Goal: Communication & Community: Ask a question

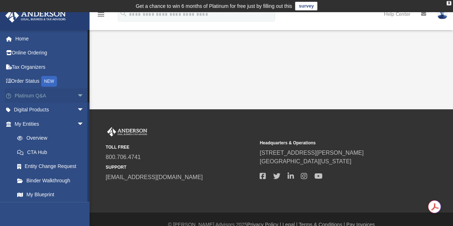
click at [42, 95] on link "Platinum Q&A arrow_drop_down" at bounding box center [50, 95] width 90 height 14
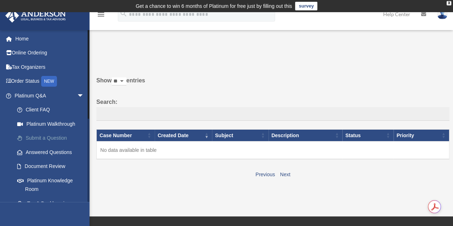
click at [46, 137] on link "Submit a Question" at bounding box center [52, 138] width 85 height 14
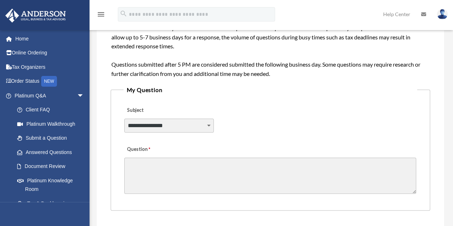
scroll to position [158, 0]
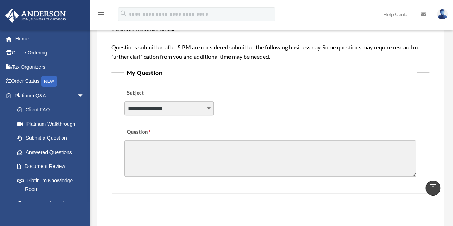
click at [181, 111] on select "**********" at bounding box center [168, 108] width 89 height 14
select select "******"
click at [124, 101] on select "**********" at bounding box center [168, 108] width 89 height 14
click at [139, 153] on textarea "Question" at bounding box center [270, 158] width 292 height 36
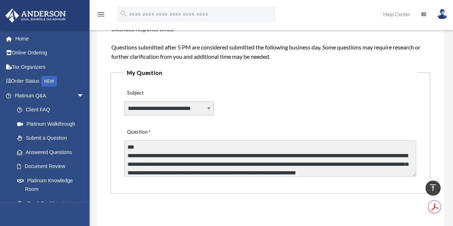
scroll to position [9, 0]
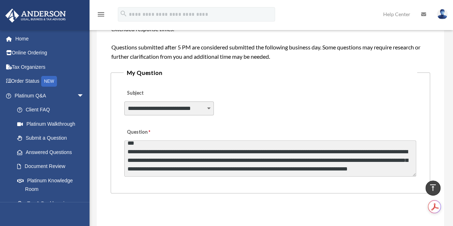
click at [173, 146] on textarea "**********" at bounding box center [270, 158] width 292 height 36
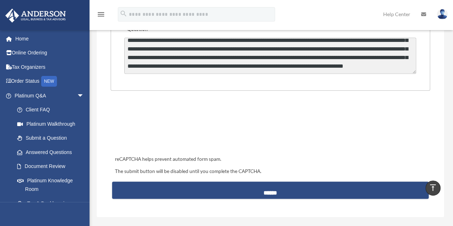
scroll to position [260, 0]
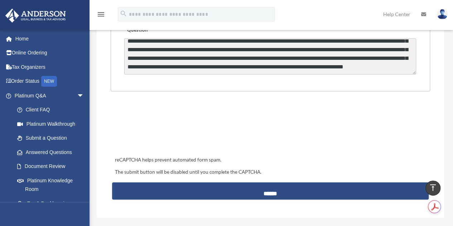
type textarea "**********"
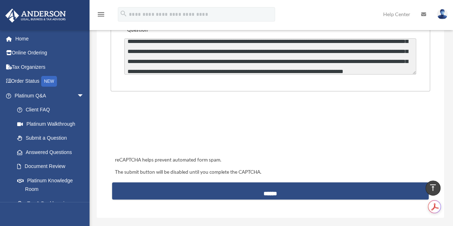
scroll to position [37, 0]
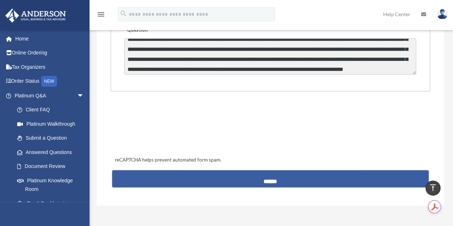
click at [278, 180] on input "******" at bounding box center [270, 178] width 316 height 17
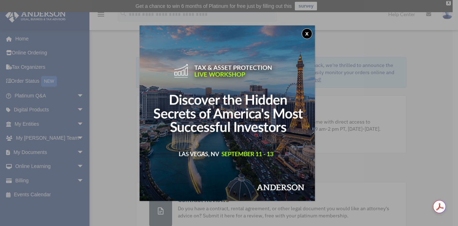
click at [307, 32] on button "x" at bounding box center [307, 33] width 11 height 11
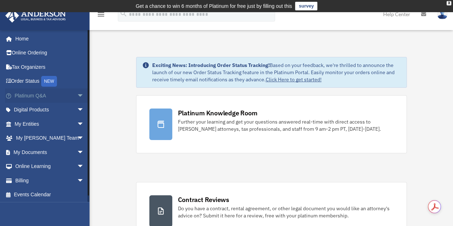
click at [42, 100] on link "Platinum Q&A arrow_drop_down" at bounding box center [50, 95] width 90 height 14
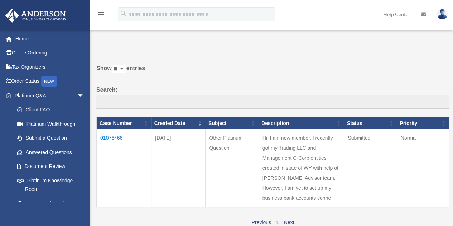
click at [77, 95] on span "arrow_drop_down" at bounding box center [84, 95] width 14 height 15
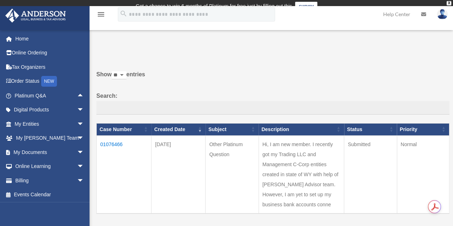
click at [77, 95] on span "arrow_drop_up" at bounding box center [84, 95] width 14 height 15
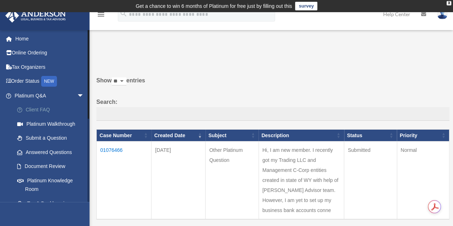
click at [42, 108] on link "Client FAQ" at bounding box center [52, 110] width 85 height 14
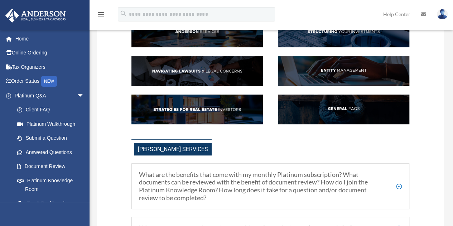
scroll to position [72, 0]
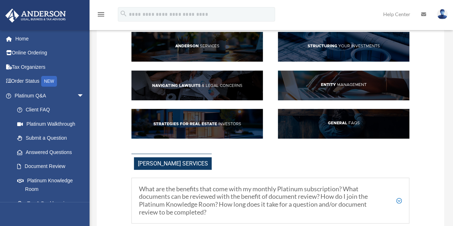
click at [337, 122] on img at bounding box center [343, 124] width 131 height 30
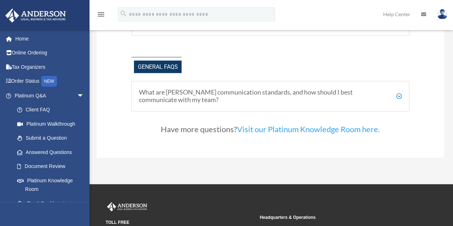
scroll to position [1444, 0]
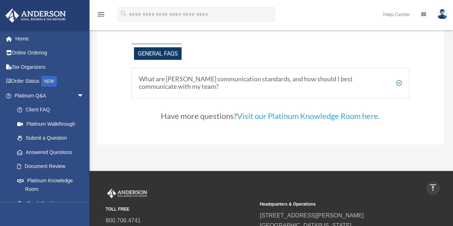
click at [398, 82] on h5 "What are Anderson's communication standards, and how should I best communicate …" at bounding box center [270, 82] width 263 height 15
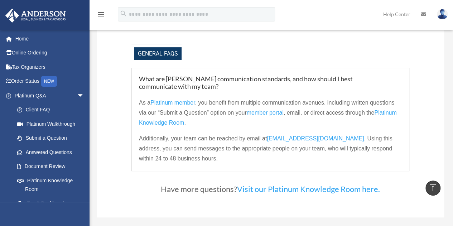
click at [398, 82] on h5 "What are Anderson's communication standards, and how should I best communicate …" at bounding box center [270, 82] width 263 height 15
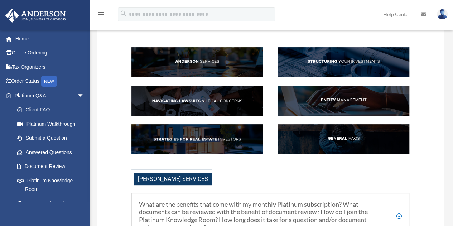
scroll to position [46, 0]
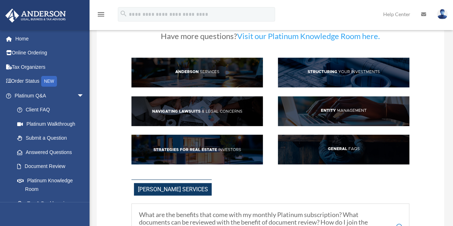
click at [324, 72] on img at bounding box center [343, 73] width 131 height 30
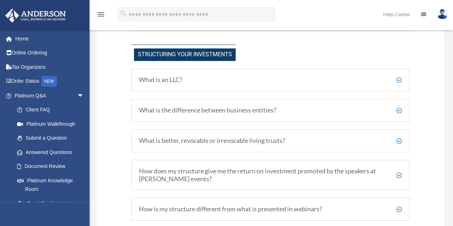
scroll to position [333, 0]
click at [179, 76] on h5 "What is an LLC?" at bounding box center [270, 80] width 263 height 8
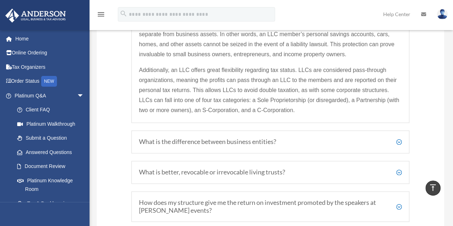
scroll to position [456, 0]
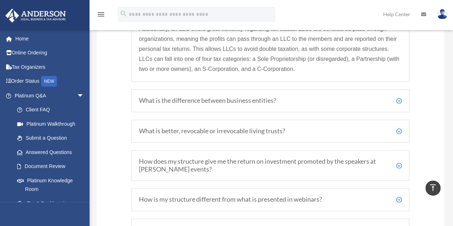
click at [246, 104] on div "What is the difference between business entities? Anderson Advisors primarily w…" at bounding box center [270, 100] width 278 height 23
click at [246, 100] on h5 "What is the difference between business entities?" at bounding box center [270, 101] width 263 height 8
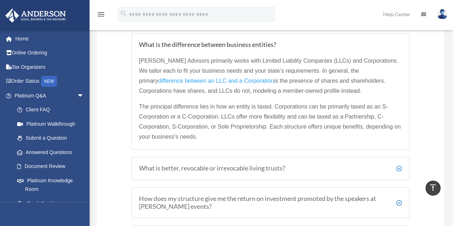
scroll to position [403, 0]
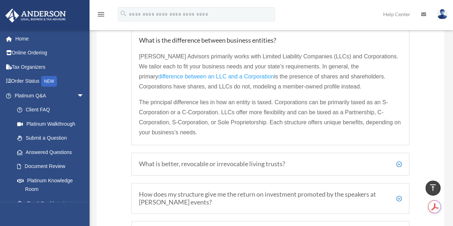
click at [250, 167] on div "What is better, revocable or irrevocable living trusts? Revocable trusts allow …" at bounding box center [270, 163] width 278 height 23
click at [376, 164] on h5 "What is better, revocable or irrevocable living trusts?" at bounding box center [270, 164] width 263 height 8
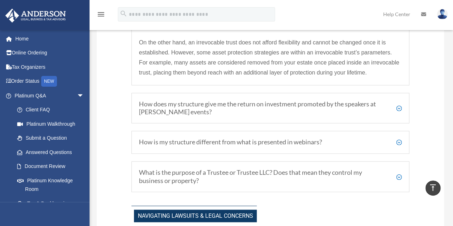
scroll to position [505, 0]
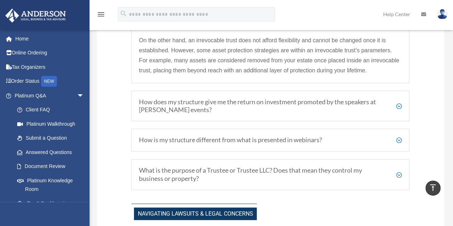
click at [276, 102] on h5 "How does my structure give me the return on investment promoted by the speakers…" at bounding box center [270, 105] width 263 height 15
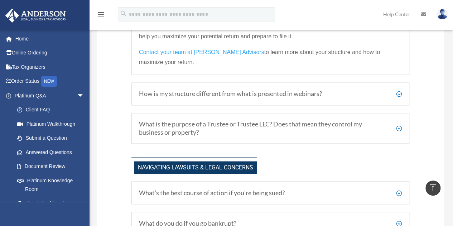
scroll to position [558, 0]
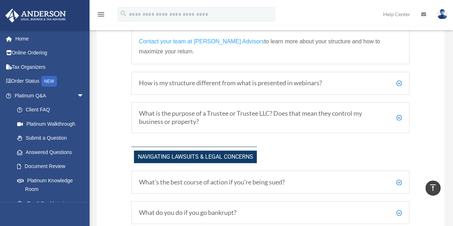
click at [341, 83] on h5 "How is my structure different from what is presented in webinars?" at bounding box center [270, 83] width 263 height 8
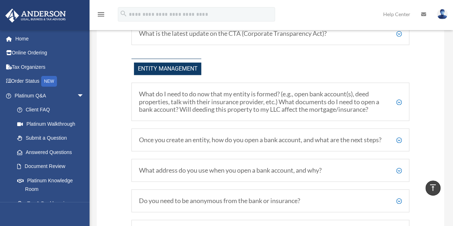
scroll to position [835, 0]
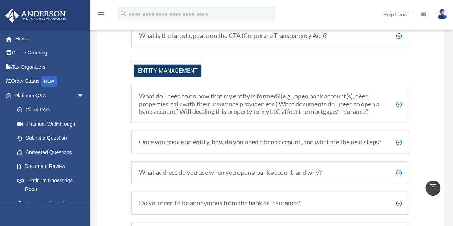
click at [374, 99] on h5 "What do I need to do now that my entity is formed? (e.g., open bank account(s),…" at bounding box center [270, 103] width 263 height 23
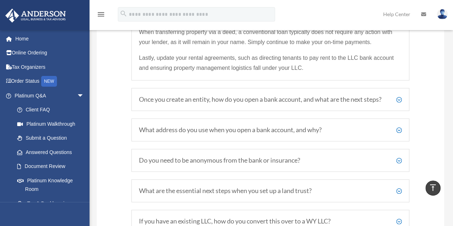
scroll to position [987, 0]
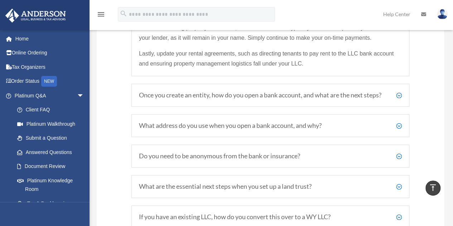
click at [295, 96] on h5 "Once you create an entity, how do you open a bank account, and what are the nex…" at bounding box center [270, 95] width 263 height 8
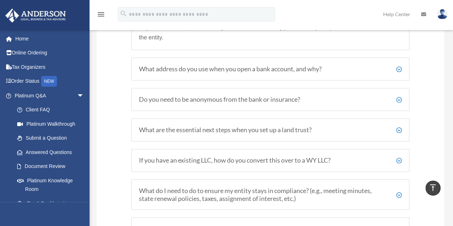
scroll to position [1025, 0]
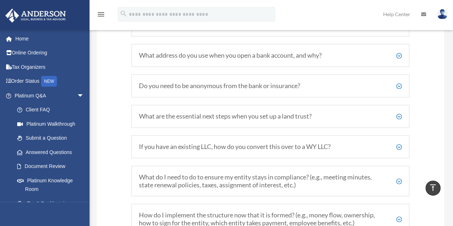
click at [283, 64] on div "What address do you use when you open a bank account, and why? You can use your…" at bounding box center [270, 55] width 278 height 23
click at [281, 58] on h5 "What address do you use when you open a bank account, and why?" at bounding box center [270, 56] width 263 height 8
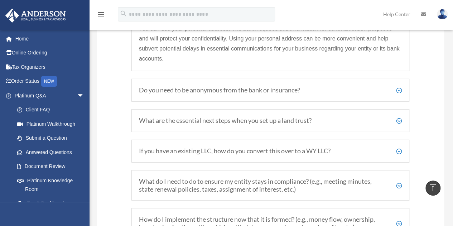
scroll to position [982, 0]
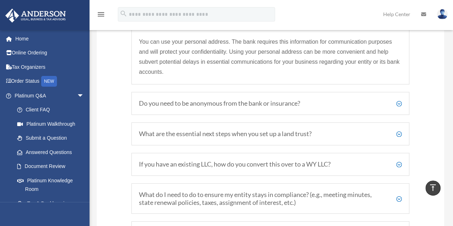
click at [210, 107] on h5 "Do you need to be anonymous from the bank or insurance?" at bounding box center [270, 104] width 263 height 8
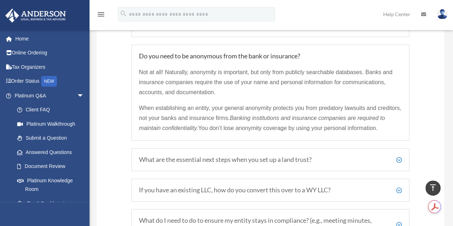
click at [187, 164] on h5 "What are the essential next steps when you set up a land trust?" at bounding box center [270, 160] width 263 height 8
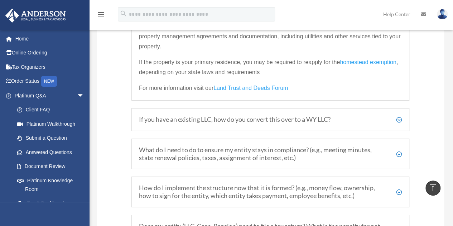
scroll to position [1104, 0]
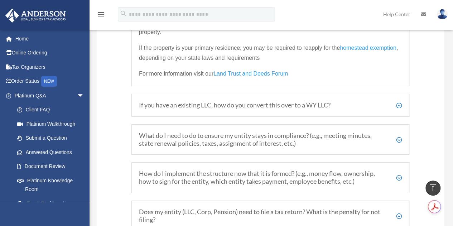
click at [270, 142] on h5 "What do I need to do to ensure my entity stays in compliance? (e.g., meeting mi…" at bounding box center [270, 139] width 263 height 15
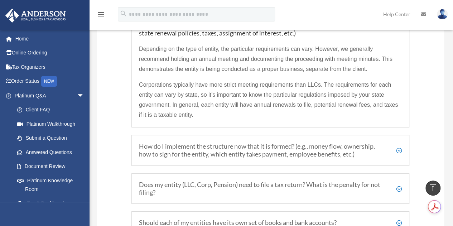
click at [185, 154] on h5 "How do I implement the structure now that it is formed? (e.g., money flow, owne…" at bounding box center [270, 149] width 263 height 15
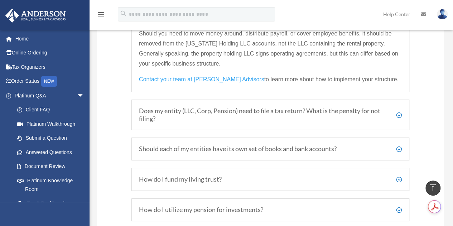
scroll to position [1204, 0]
click at [252, 115] on h5 "Does my entity (LLC, Corp, Pension) need to file a tax return? What is the pena…" at bounding box center [270, 113] width 263 height 15
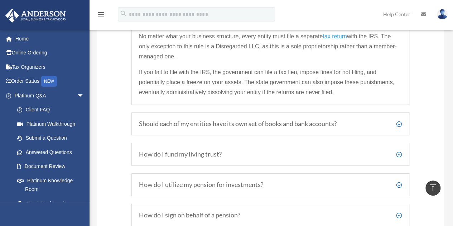
scroll to position [1207, 0]
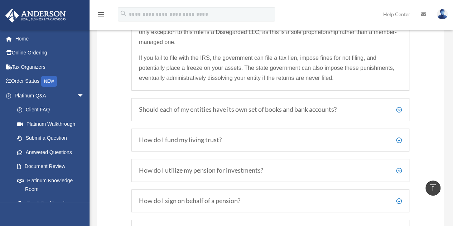
click at [254, 113] on h5 "Should each of my entities have its own set of books and bank accounts?" at bounding box center [270, 110] width 263 height 8
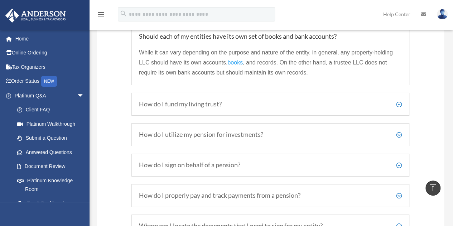
click at [221, 106] on h5 "How do I fund my living trust?" at bounding box center [270, 104] width 263 height 8
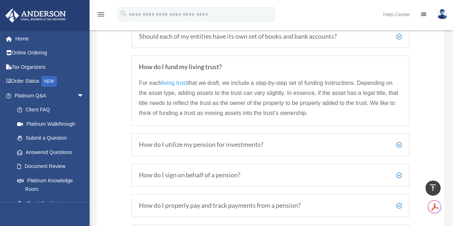
click at [194, 175] on h5 "How do I sign on behalf of a pension?" at bounding box center [270, 175] width 263 height 8
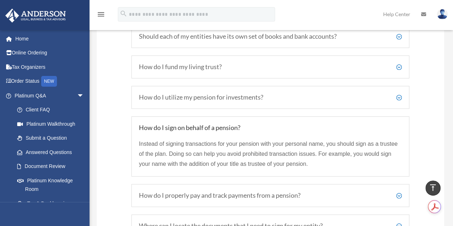
click at [191, 195] on h5 "How do I properly pay and track payments from a pension?" at bounding box center [270, 196] width 263 height 8
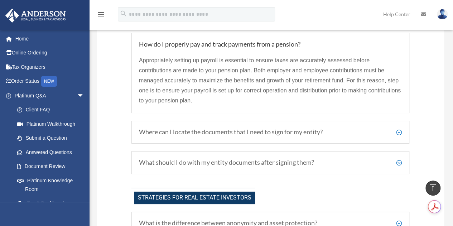
scroll to position [1322, 0]
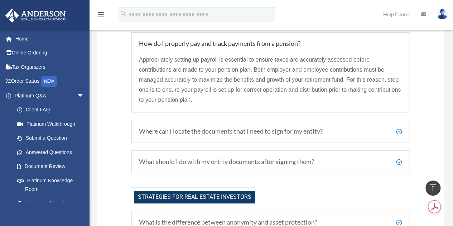
click at [210, 130] on h5 "Where can I locate the documents that I need to sign for my entity?" at bounding box center [270, 131] width 263 height 8
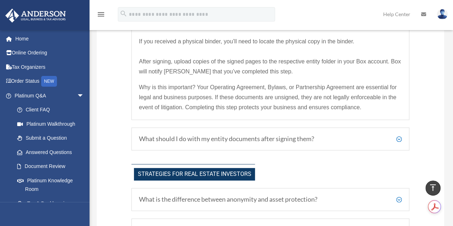
scroll to position [1408, 0]
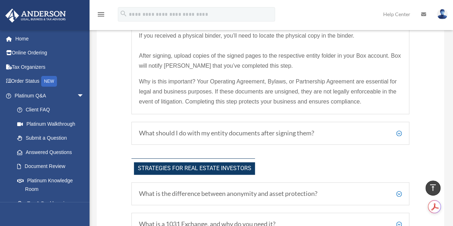
click at [276, 134] on h5 "What should I do with my entity documents after signing them?" at bounding box center [270, 133] width 263 height 8
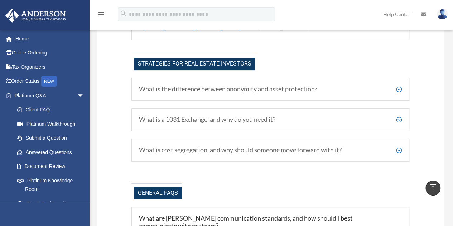
scroll to position [1436, 0]
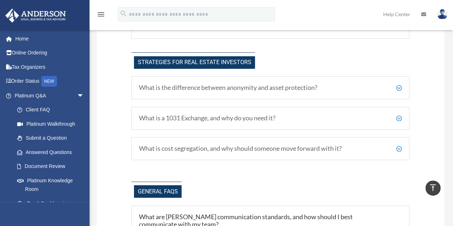
click at [259, 86] on h5 "What is the difference between anonymity and asset protection?" at bounding box center [270, 88] width 263 height 8
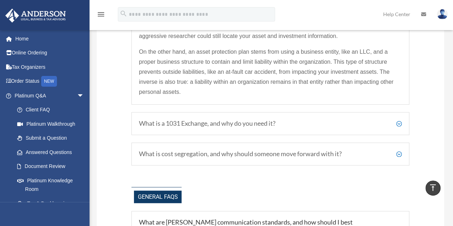
scroll to position [1551, 0]
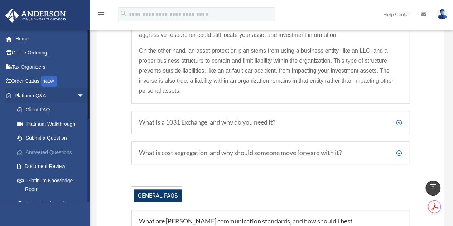
click at [38, 151] on link "Answered Questions" at bounding box center [52, 152] width 85 height 14
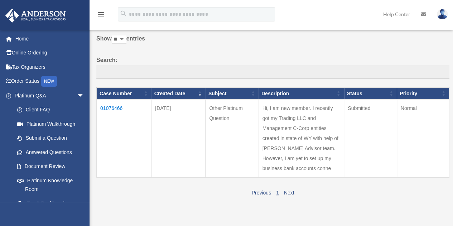
scroll to position [69, 0]
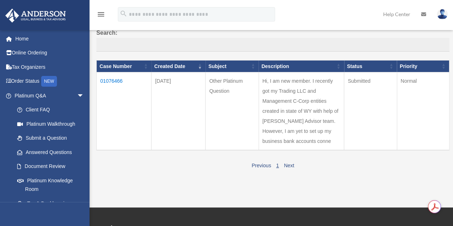
click at [117, 83] on td "01076466" at bounding box center [124, 111] width 55 height 78
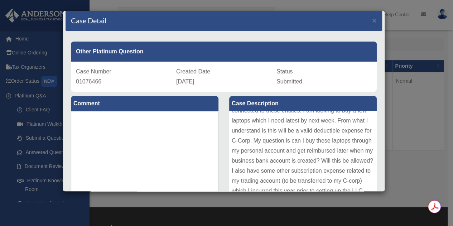
scroll to position [0, 0]
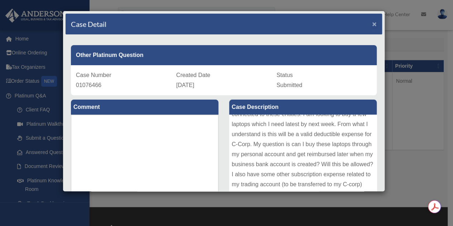
click at [372, 23] on span "×" at bounding box center [374, 24] width 5 height 8
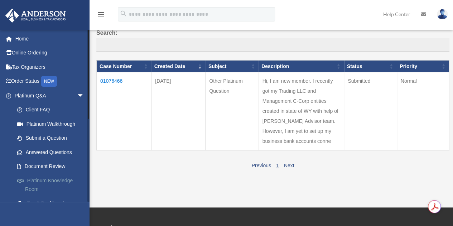
click at [49, 182] on link "Platinum Knowledge Room" at bounding box center [52, 184] width 85 height 23
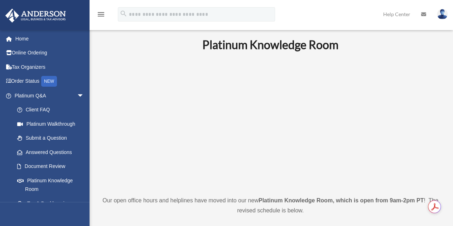
scroll to position [29, 0]
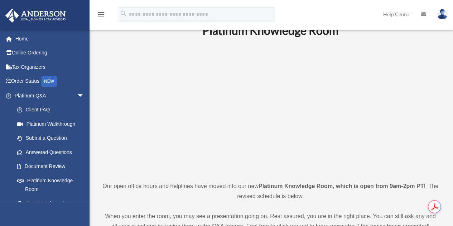
click at [88, 203] on div "[EMAIL_ADDRESS][DOMAIN_NAME] Sign Out [EMAIL_ADDRESS][DOMAIN_NAME] Home Online …" at bounding box center [44, 143] width 89 height 226
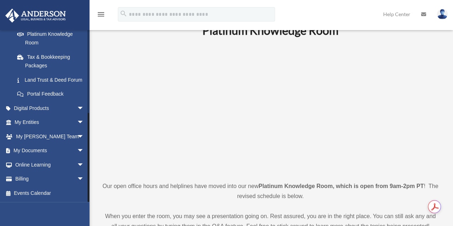
drag, startPoint x: 88, startPoint y: 184, endPoint x: 88, endPoint y: 189, distance: 5.0
click at [88, 189] on div at bounding box center [88, 116] width 2 height 172
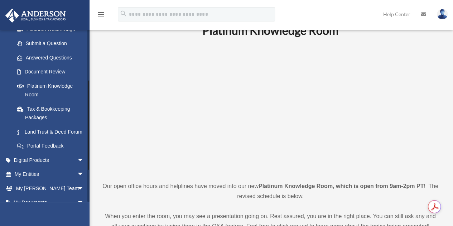
scroll to position [96, 0]
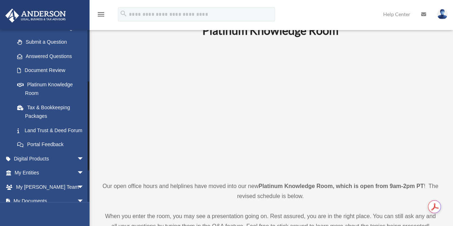
drag, startPoint x: 88, startPoint y: 189, endPoint x: 88, endPoint y: 158, distance: 31.5
click at [88, 158] on div at bounding box center [88, 125] width 1 height 89
